Goal: Task Accomplishment & Management: Use online tool/utility

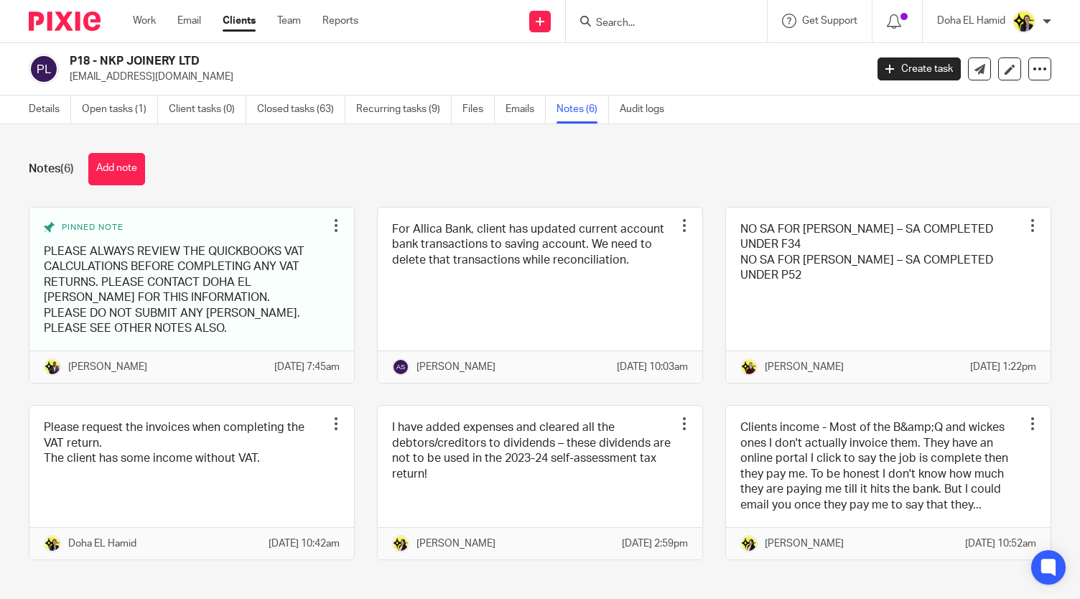
click at [614, 25] on input "Search" at bounding box center [658, 23] width 129 height 13
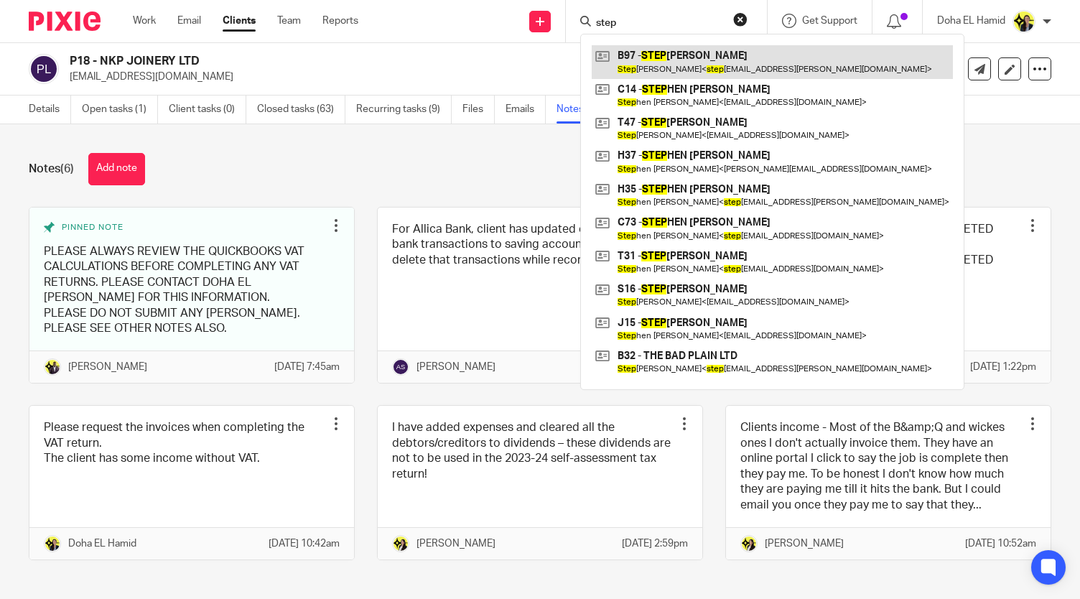
type input "step"
click at [660, 68] on link at bounding box center [771, 61] width 361 height 33
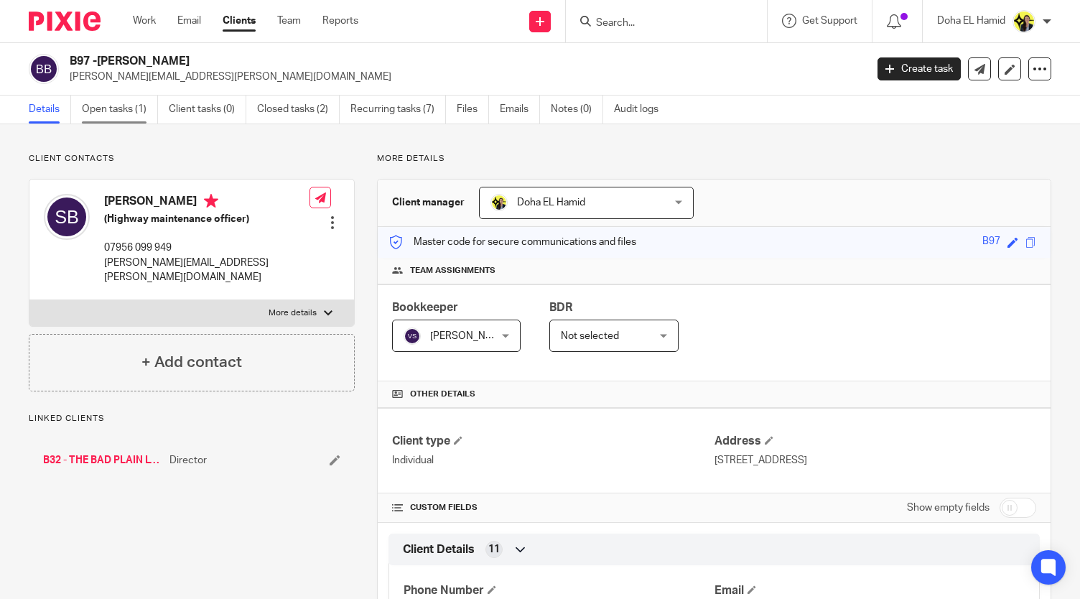
click at [126, 110] on link "Open tasks (1)" at bounding box center [120, 109] width 76 height 28
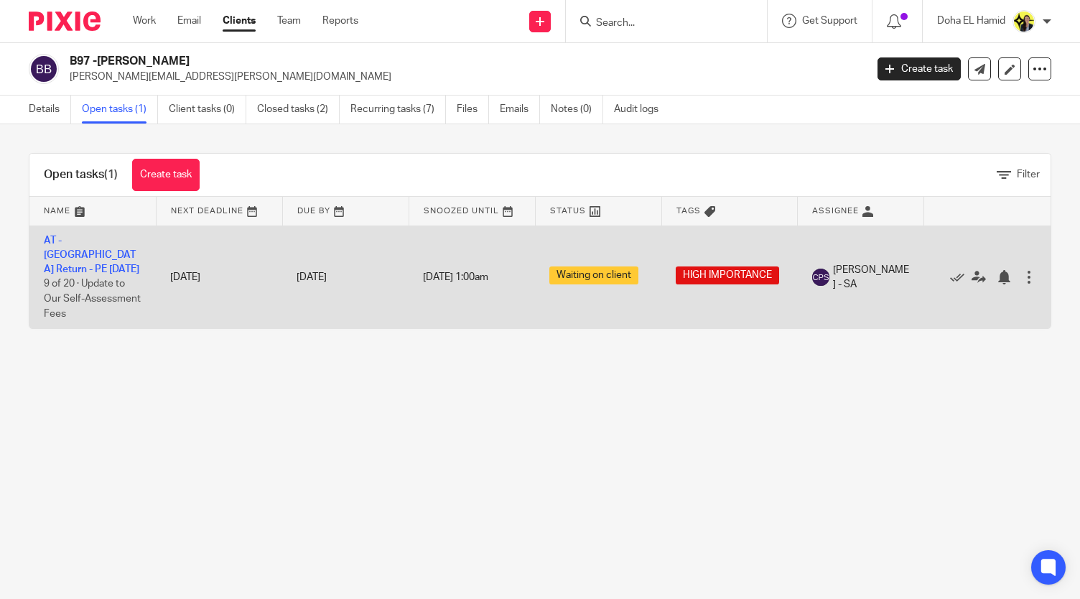
click at [57, 245] on td "AT - SA Return - PE 05-04-2025 9 of 20 · Update to Our Self-Assessment Fees" at bounding box center [92, 276] width 126 height 103
click at [78, 245] on td "AT - SA Return - PE 05-04-2025 9 of 20 · Update to Our Self-Assessment Fees" at bounding box center [92, 276] width 126 height 103
click at [73, 238] on link "AT - SA Return - PE 05-04-2025" at bounding box center [91, 254] width 95 height 39
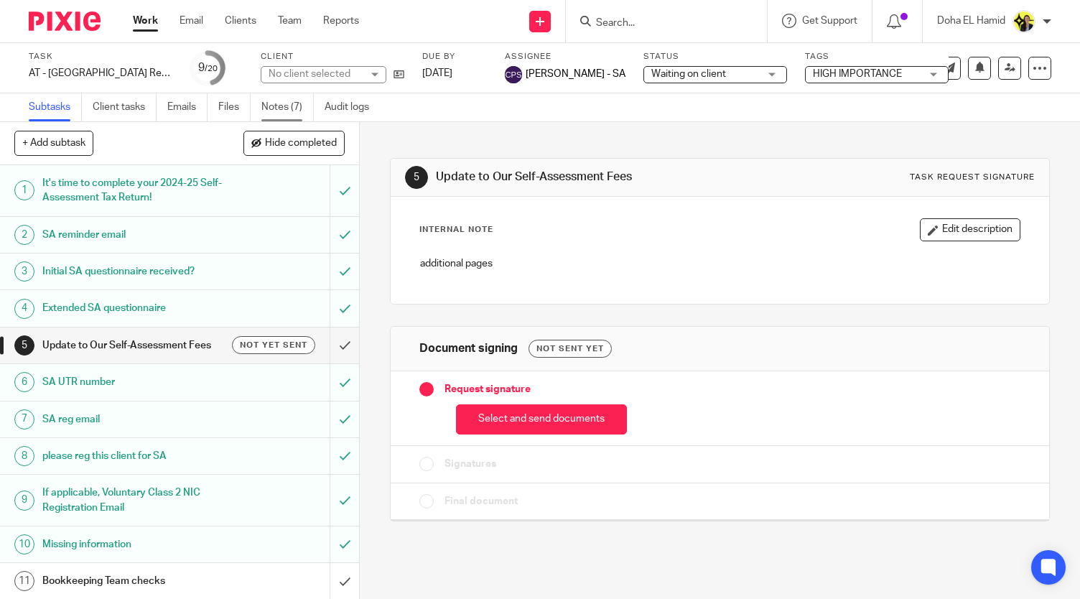
click at [283, 103] on link "Notes (7)" at bounding box center [287, 107] width 52 height 28
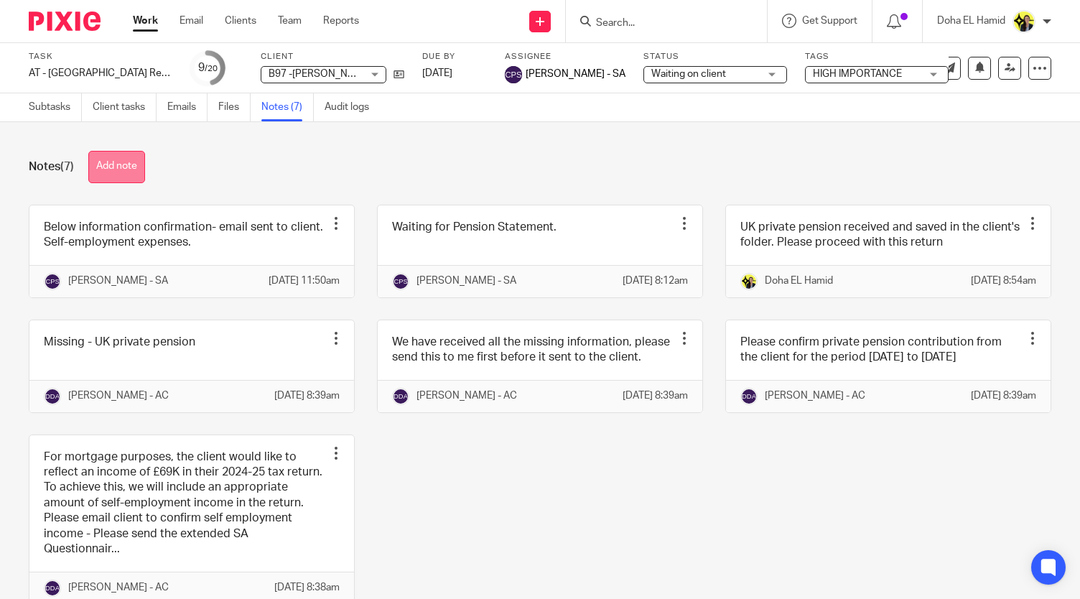
click at [134, 162] on button "Add note" at bounding box center [116, 167] width 57 height 32
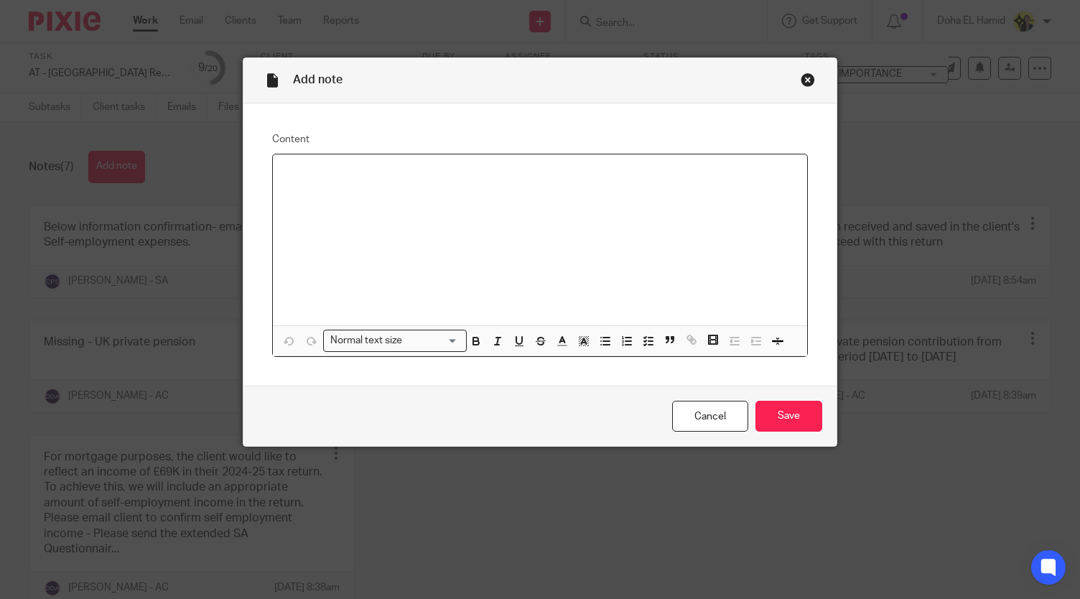
click at [319, 186] on div at bounding box center [539, 239] width 533 height 171
click at [425, 172] on p "You do not need a confirmation dor self employment expenses" at bounding box center [539, 173] width 510 height 14
click at [601, 184] on div "You do not need a confirmation for self employment expenses" at bounding box center [539, 239] width 533 height 171
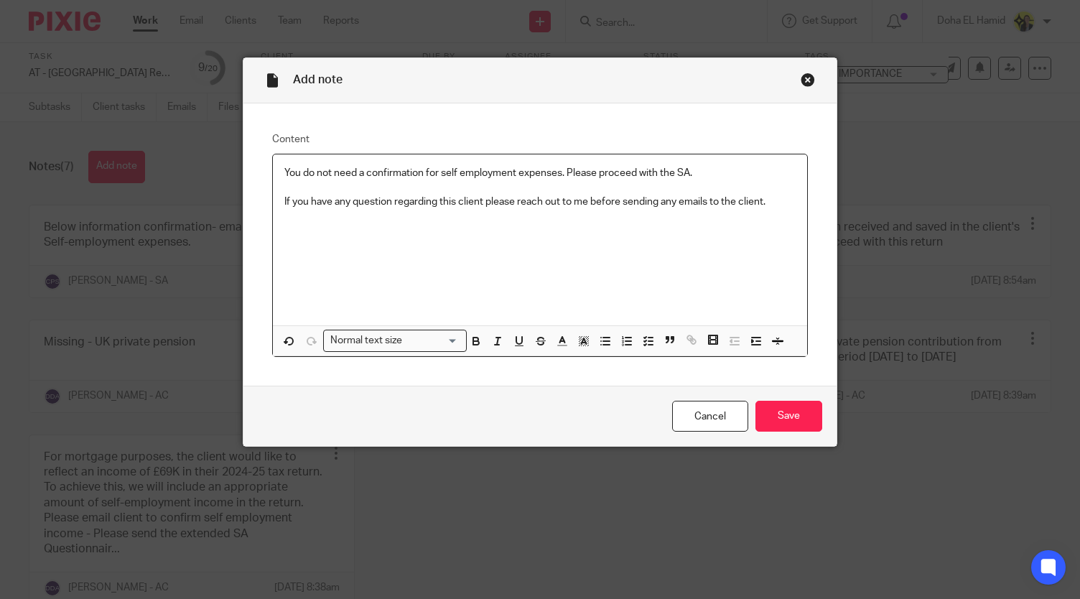
click at [705, 199] on p "If you have any question regarding this client please reach out to me before se…" at bounding box center [539, 202] width 510 height 14
click at [766, 407] on input "Save" at bounding box center [788, 416] width 67 height 31
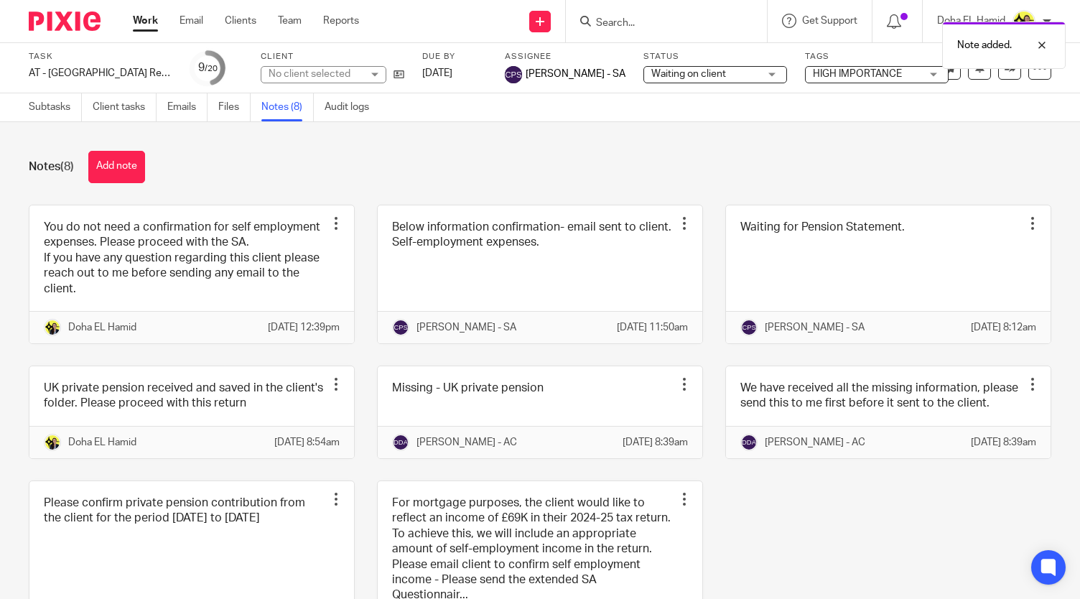
click at [721, 78] on span "Waiting on client" at bounding box center [705, 74] width 108 height 15
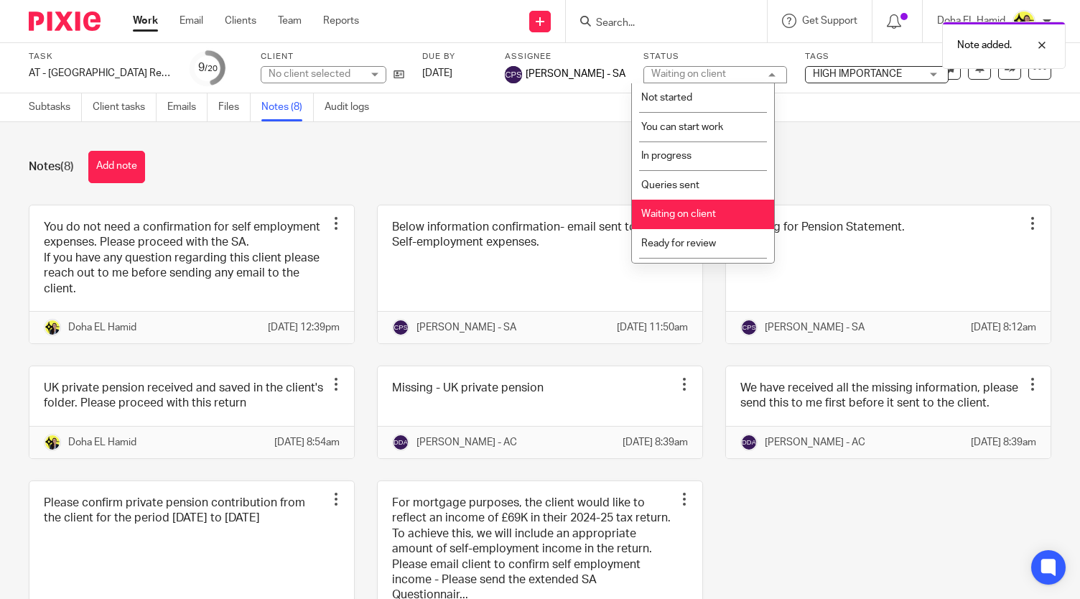
click at [692, 216] on span "Waiting on client" at bounding box center [678, 214] width 75 height 10
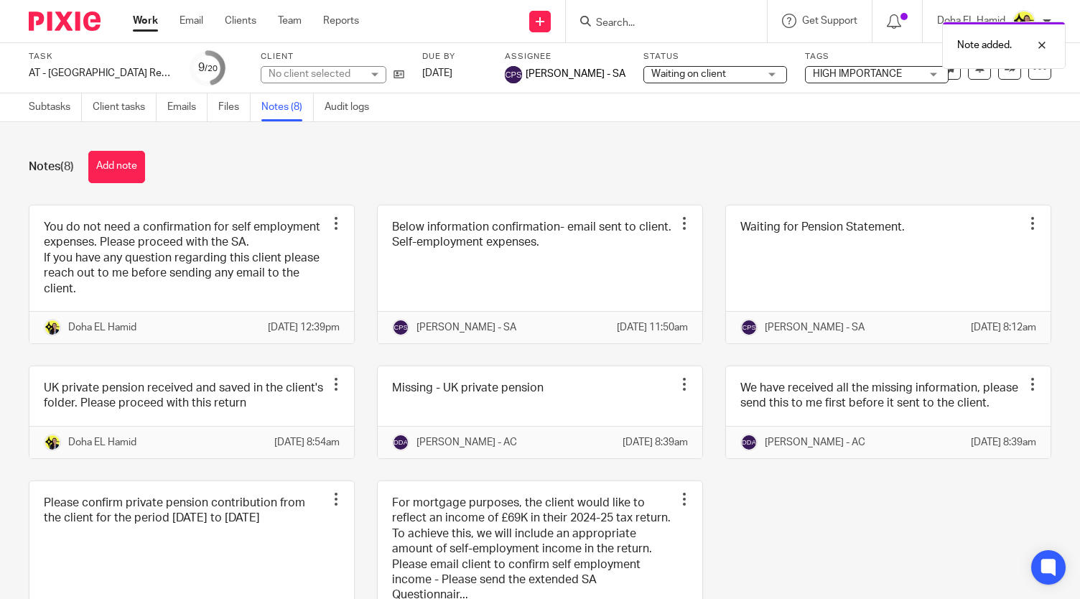
click at [720, 67] on div "Note added." at bounding box center [802, 41] width 525 height 55
click at [701, 78] on span "Waiting on client" at bounding box center [688, 74] width 75 height 10
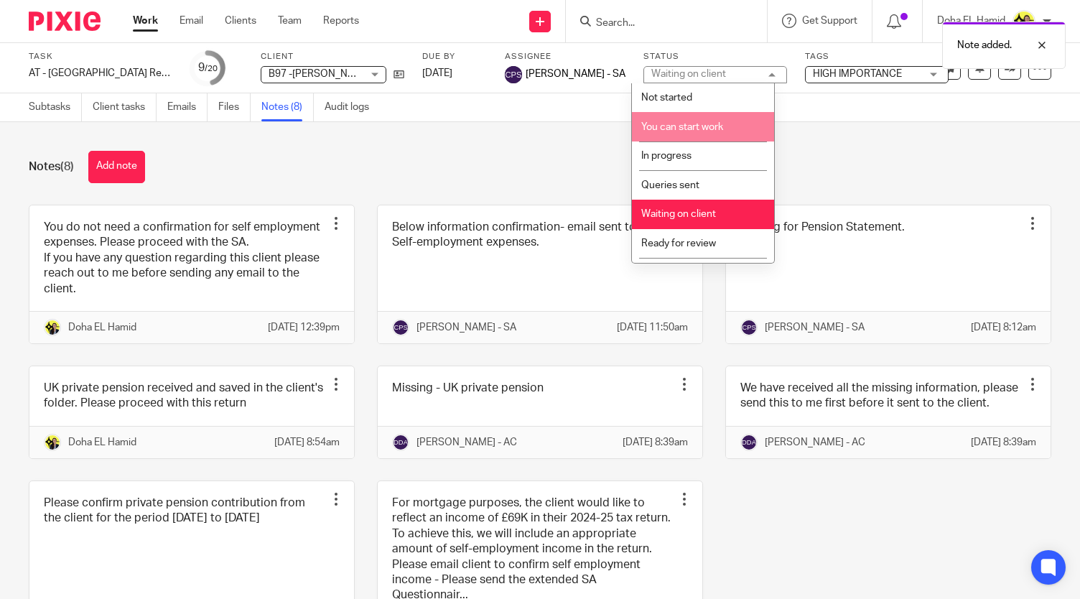
click at [678, 128] on span "You can start work" at bounding box center [682, 127] width 82 height 10
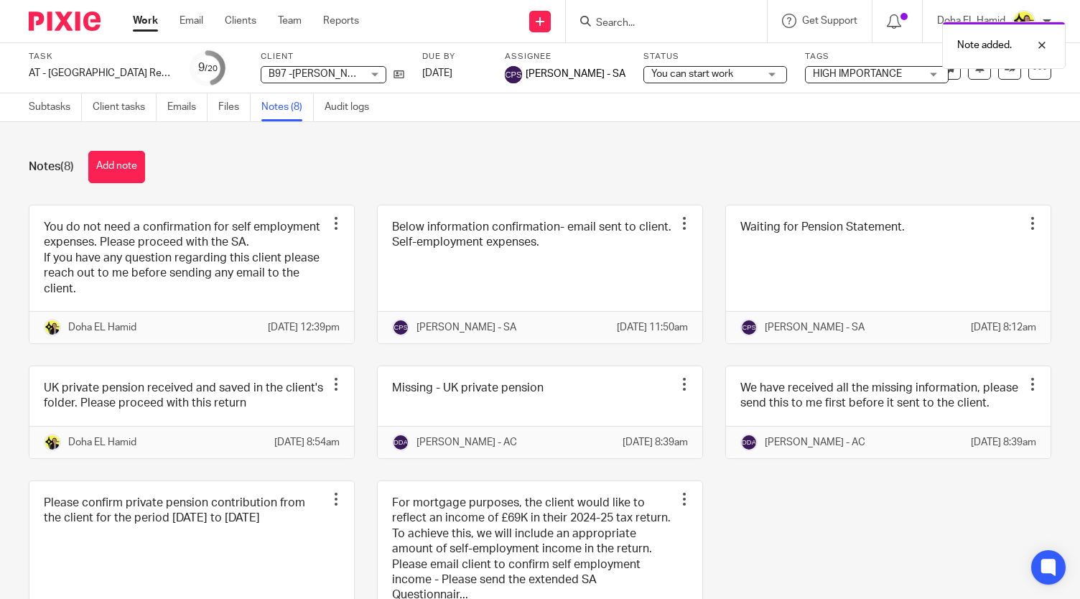
click at [643, 160] on div "Notes (8) Add note" at bounding box center [540, 167] width 1022 height 32
click at [470, 129] on div "Notes (8) Add note You do not need a confirmation for self employment expenses.…" at bounding box center [540, 360] width 1080 height 477
